Goal: Task Accomplishment & Management: Use online tool/utility

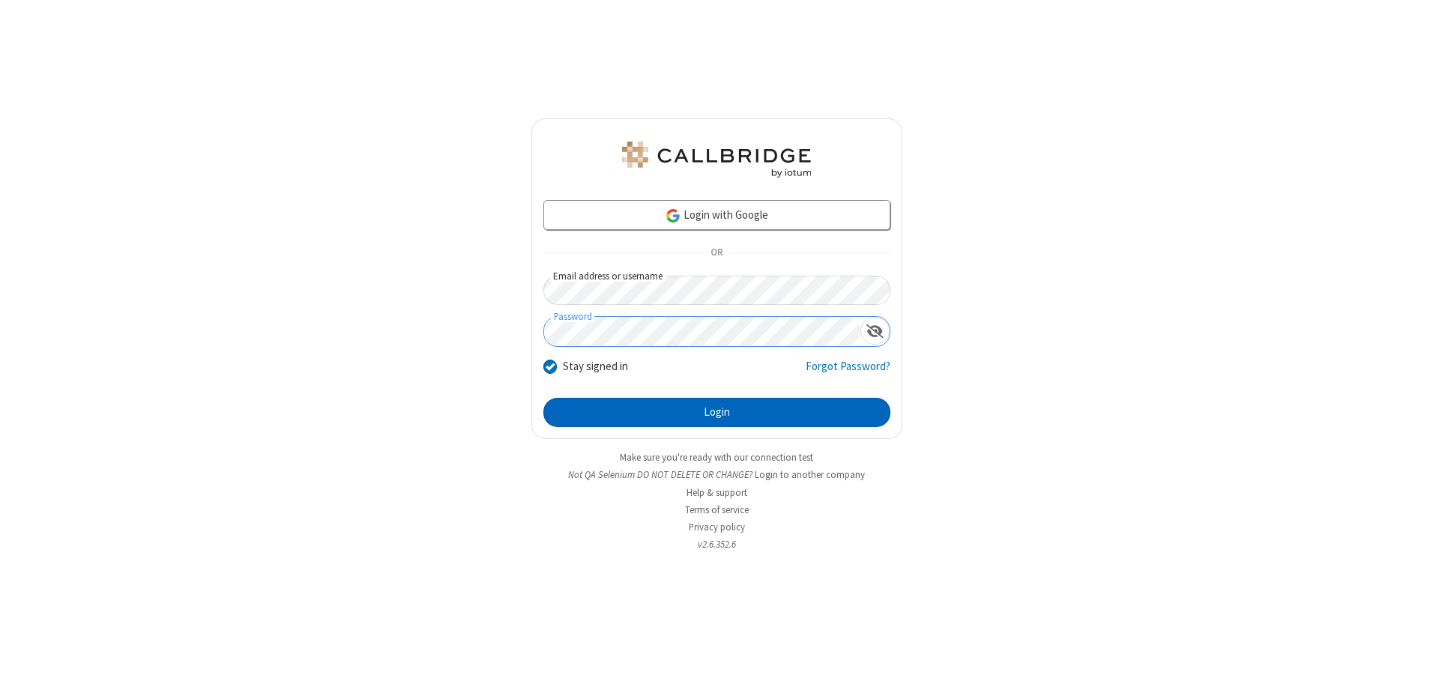
click at [717, 412] on button "Login" at bounding box center [716, 413] width 347 height 30
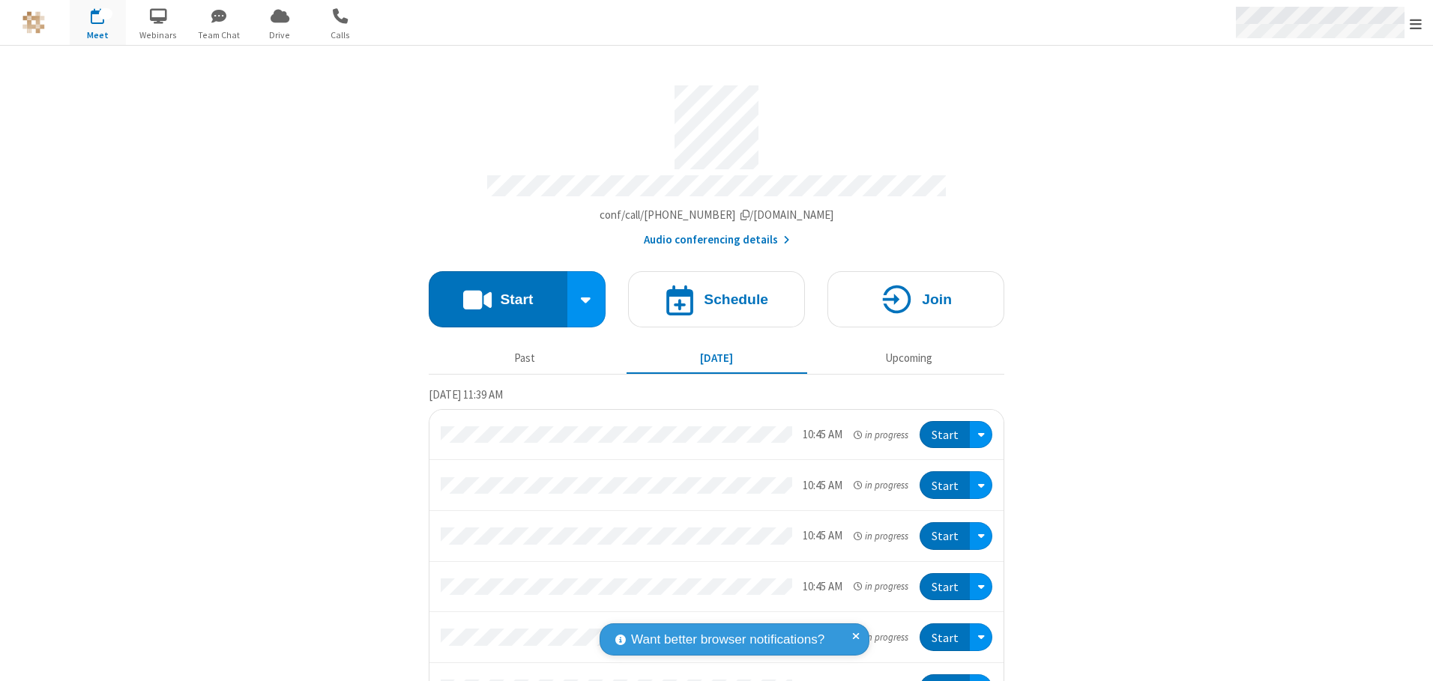
click at [1416, 23] on span "Open menu" at bounding box center [1416, 23] width 12 height 15
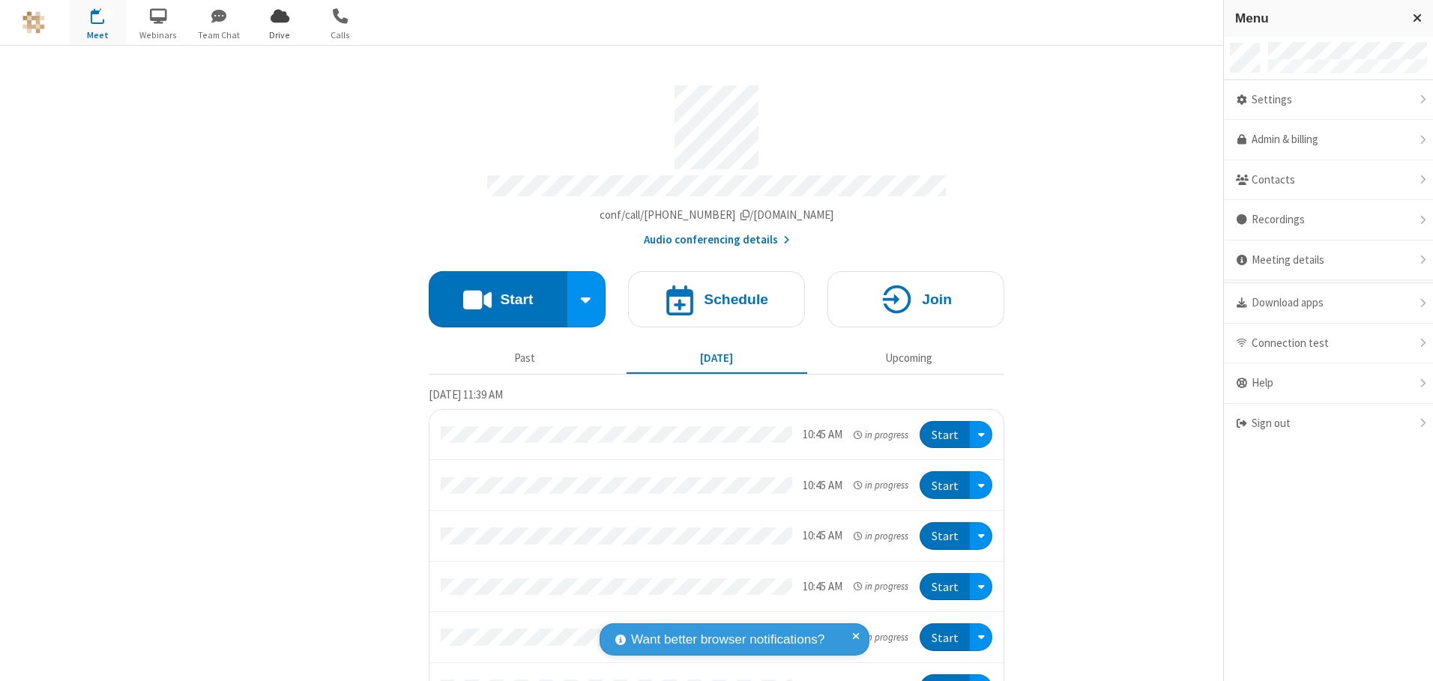
click at [280, 34] on span "Drive" at bounding box center [280, 34] width 56 height 13
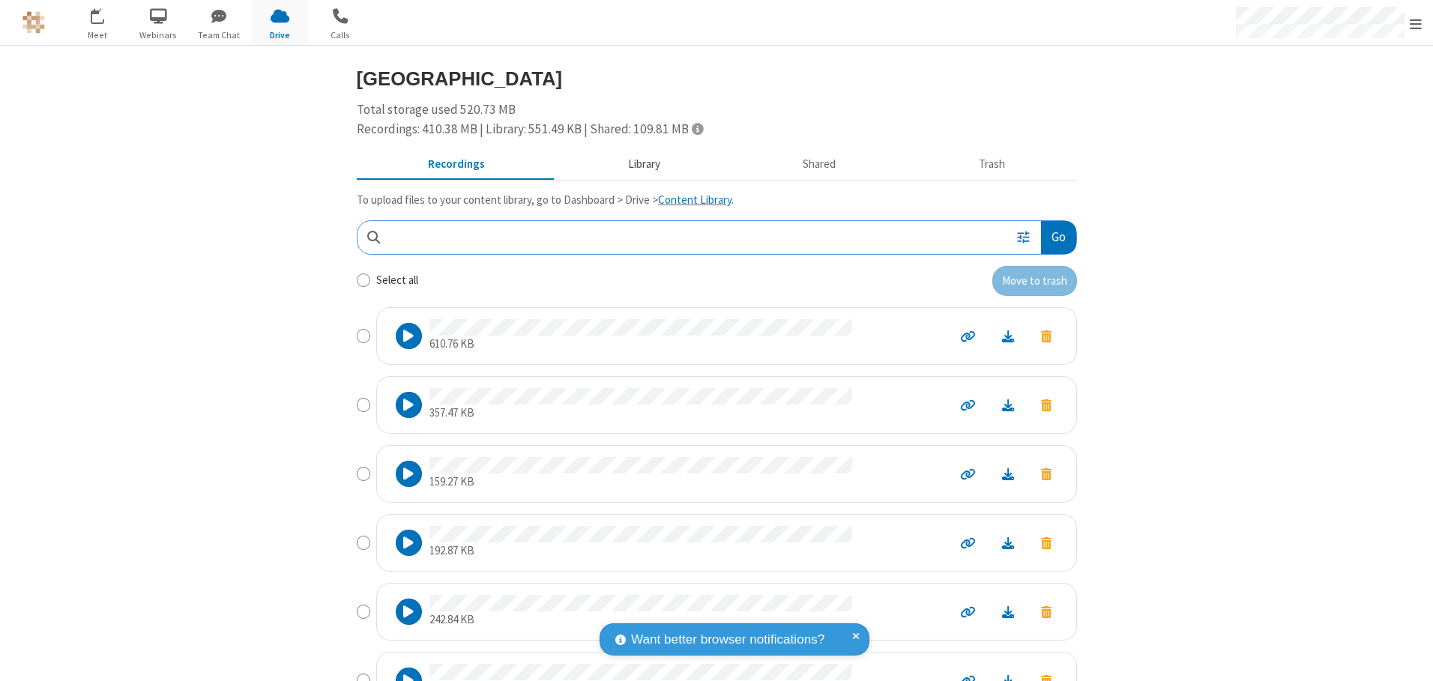
click at [636, 164] on button "Library" at bounding box center [643, 165] width 175 height 28
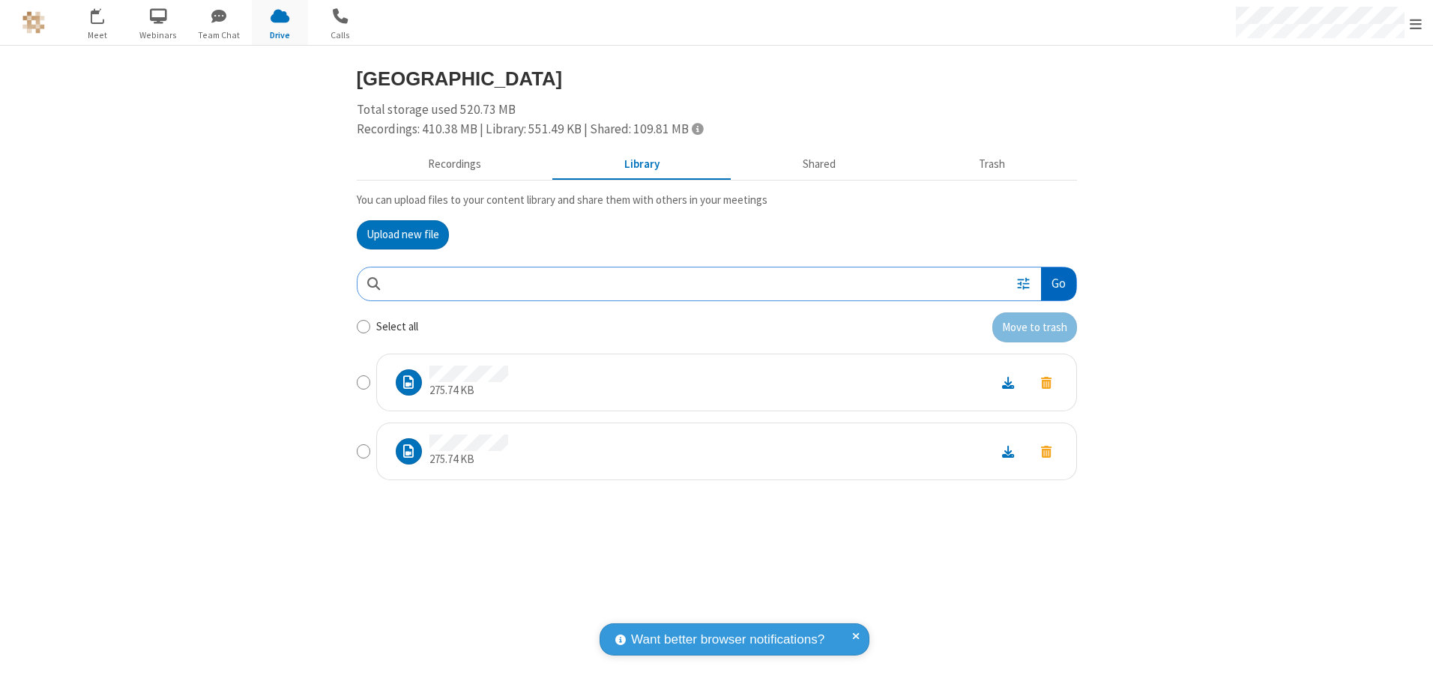
click at [1058, 283] on button "Go" at bounding box center [1058, 285] width 34 height 34
click at [402, 235] on button "Upload new file" at bounding box center [403, 235] width 92 height 30
